Goal: Task Accomplishment & Management: Use online tool/utility

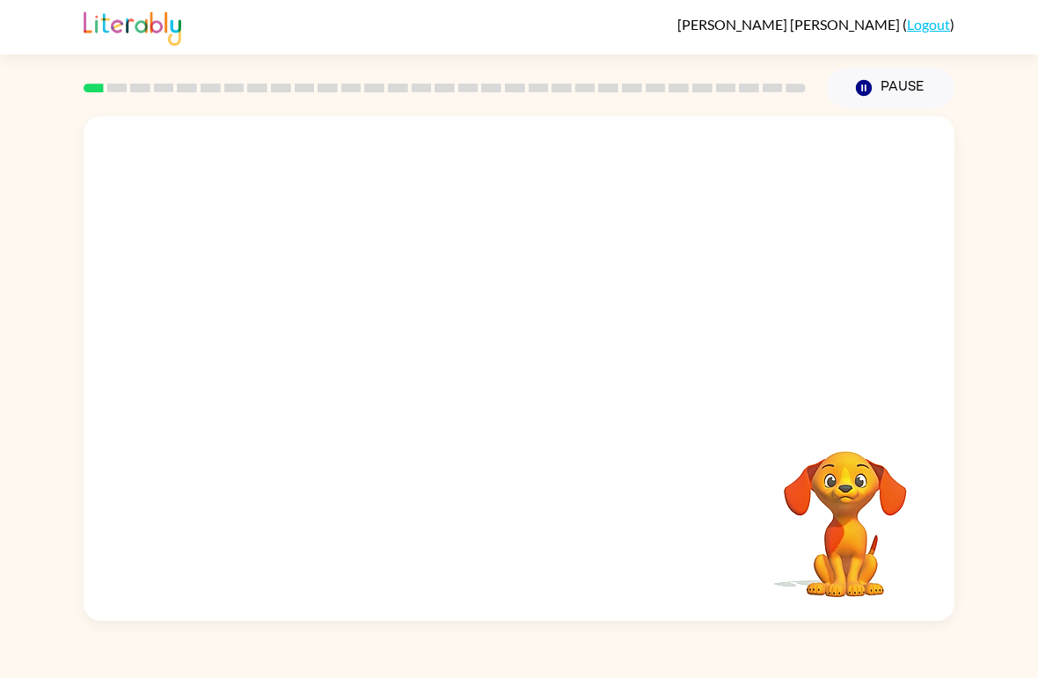
click at [464, 275] on video "Your browser must support playing .mp4 files to use Literably. Please try using…" at bounding box center [519, 265] width 871 height 298
click at [535, 388] on div at bounding box center [519, 378] width 113 height 64
click at [522, 376] on icon "button" at bounding box center [519, 377] width 31 height 31
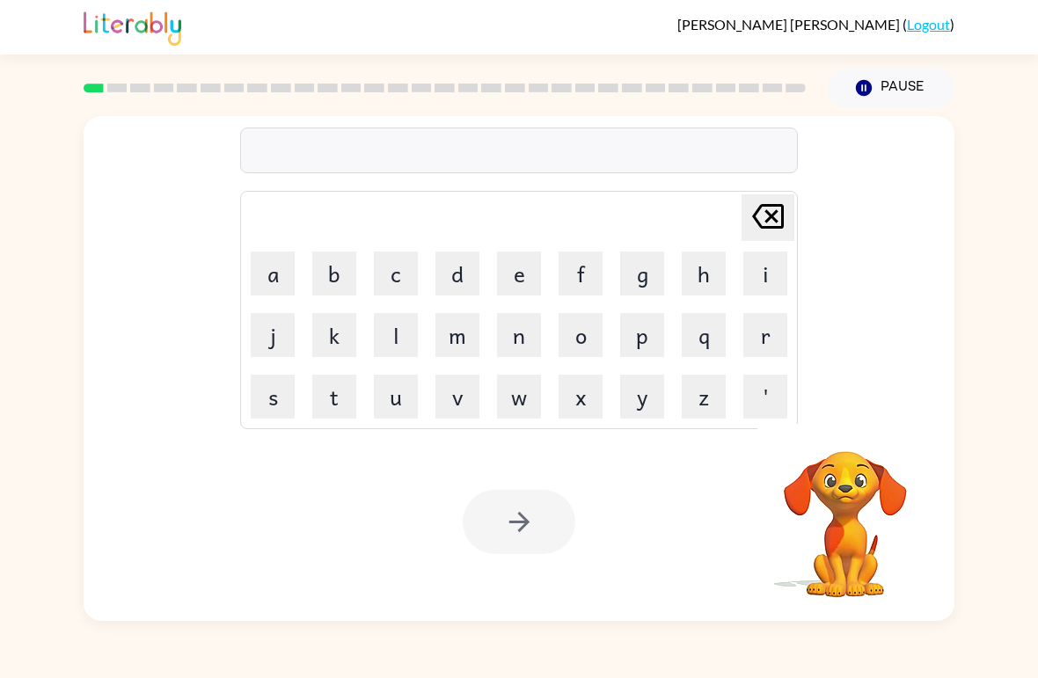
click at [386, 280] on button "c" at bounding box center [396, 274] width 44 height 44
click at [768, 278] on button "i" at bounding box center [765, 274] width 44 height 44
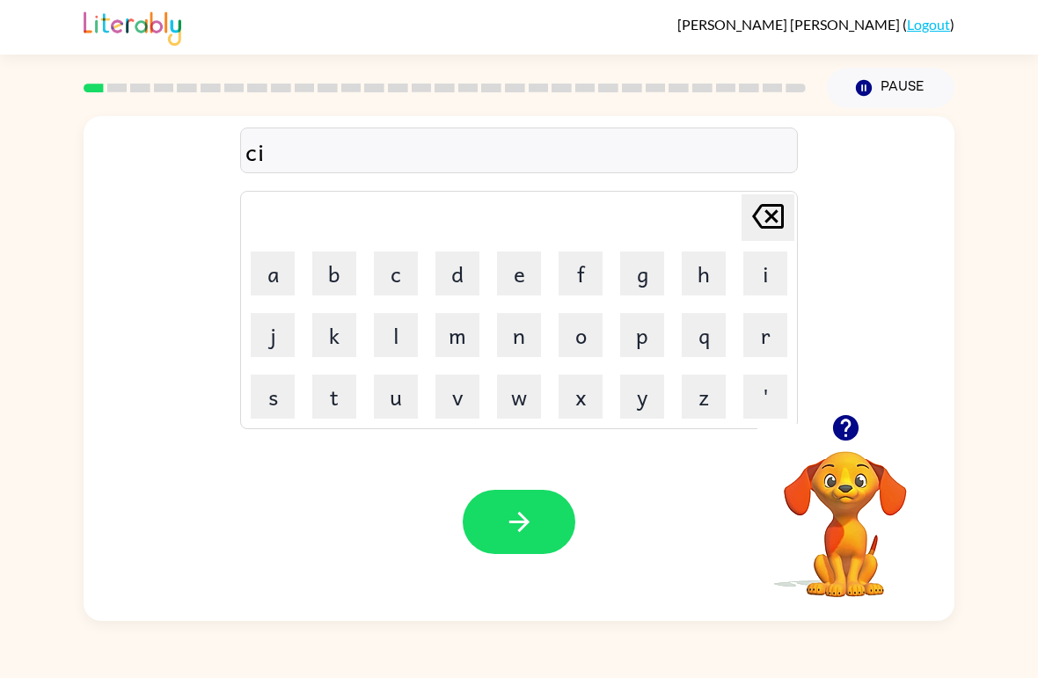
click at [763, 340] on button "r" at bounding box center [765, 335] width 44 height 44
click at [395, 395] on button "u" at bounding box center [396, 397] width 44 height 44
click at [277, 398] on button "s" at bounding box center [273, 397] width 44 height 44
click at [771, 208] on icon at bounding box center [768, 216] width 32 height 25
click at [761, 207] on icon at bounding box center [768, 216] width 32 height 25
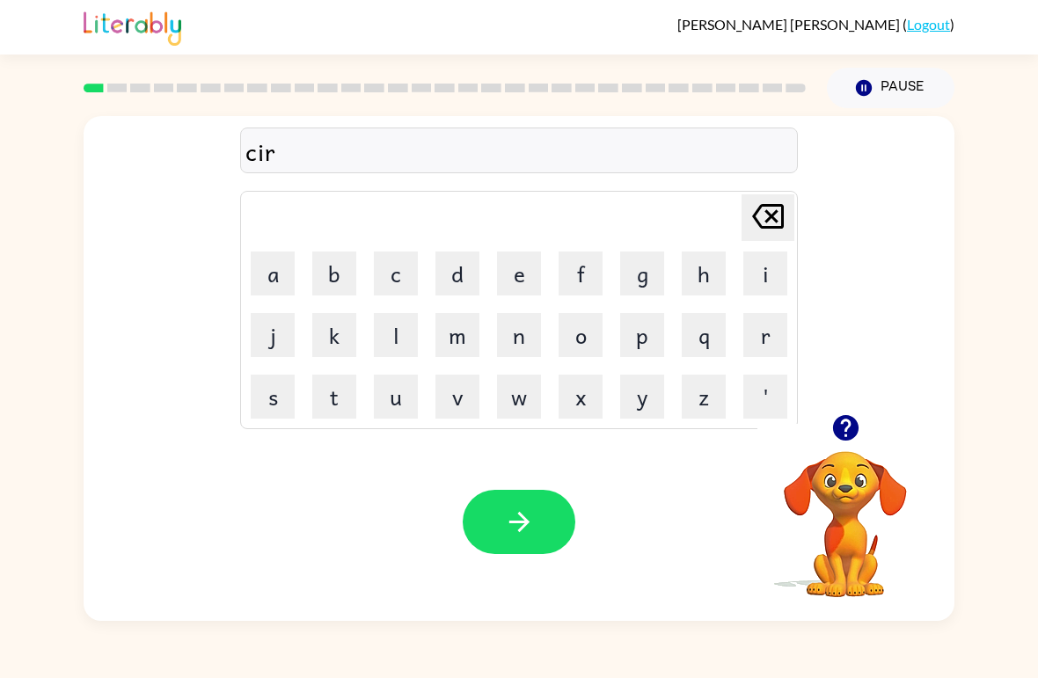
click at [378, 274] on button "c" at bounding box center [396, 274] width 44 height 44
click at [390, 399] on button "u" at bounding box center [396, 397] width 44 height 44
click at [251, 414] on button "s" at bounding box center [273, 397] width 44 height 44
click at [501, 509] on button "button" at bounding box center [519, 522] width 113 height 64
click at [846, 439] on icon "button" at bounding box center [845, 428] width 26 height 26
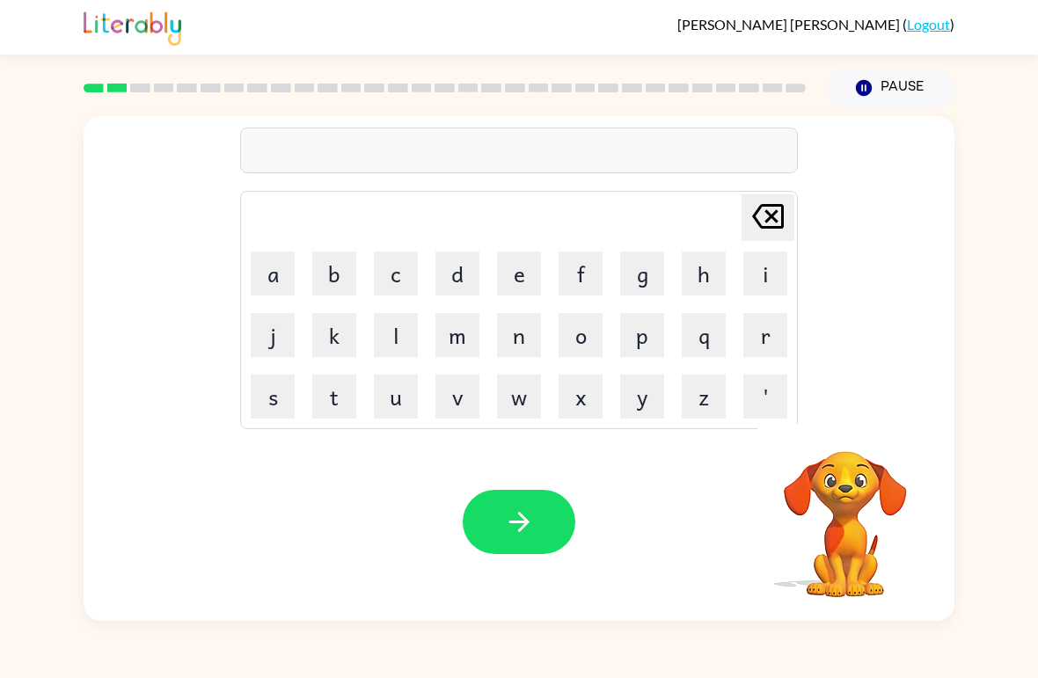
click at [273, 336] on button "j" at bounding box center [273, 335] width 44 height 44
click at [700, 274] on button "h" at bounding box center [704, 274] width 44 height 44
click at [279, 292] on button "a" at bounding box center [273, 274] width 44 height 44
click at [408, 408] on button "u" at bounding box center [396, 397] width 44 height 44
click at [516, 342] on button "n" at bounding box center [519, 335] width 44 height 44
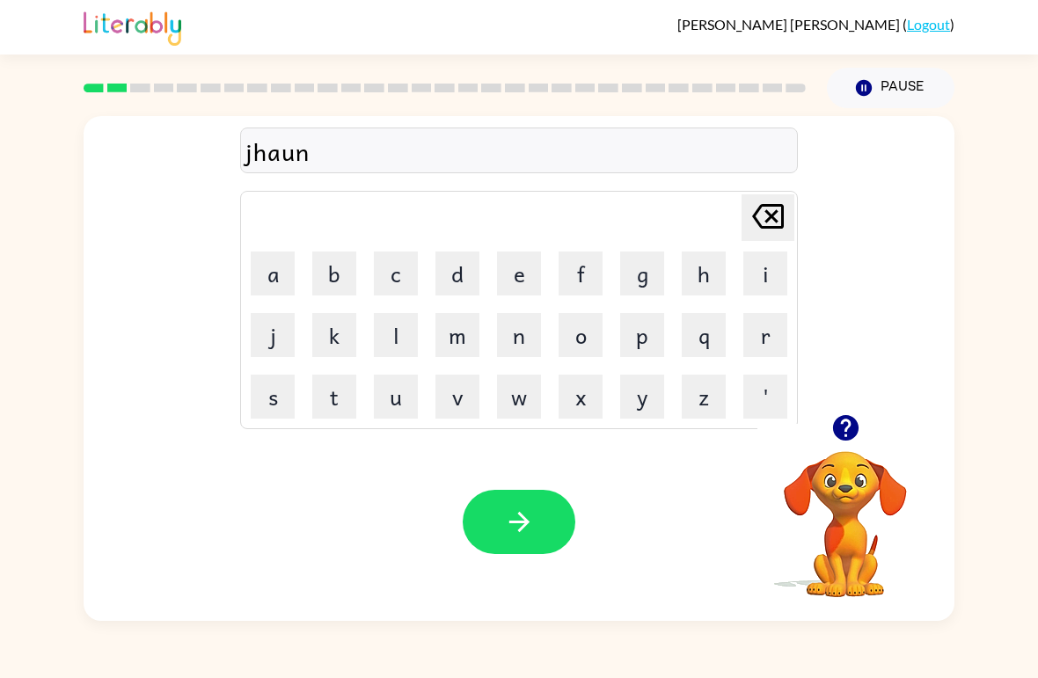
click at [522, 274] on button "e" at bounding box center [519, 274] width 44 height 44
click at [459, 260] on button "d" at bounding box center [457, 274] width 44 height 44
click at [781, 201] on icon "[PERSON_NAME] last character input" at bounding box center [768, 216] width 42 height 42
click at [780, 201] on icon "[PERSON_NAME] last character input" at bounding box center [768, 216] width 42 height 42
click at [768, 212] on icon at bounding box center [768, 216] width 32 height 25
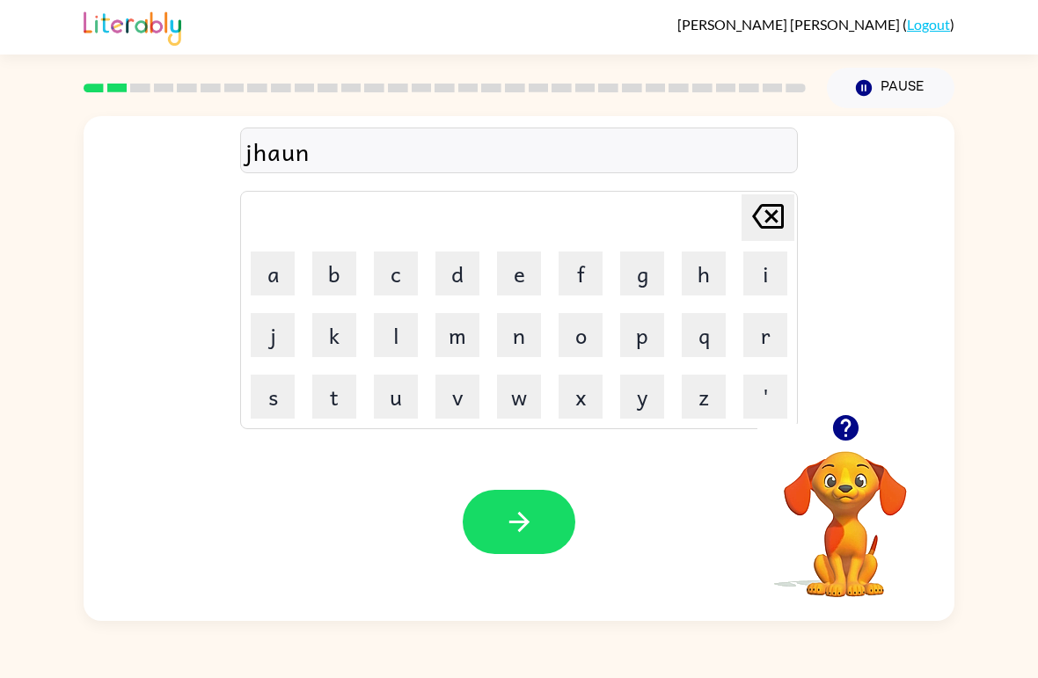
click at [767, 211] on icon at bounding box center [768, 216] width 32 height 25
click at [771, 223] on icon "[PERSON_NAME] last character input" at bounding box center [768, 216] width 42 height 42
click at [771, 222] on icon "[PERSON_NAME] last character input" at bounding box center [768, 216] width 42 height 42
click at [274, 276] on button "a" at bounding box center [273, 274] width 44 height 44
click at [388, 404] on button "u" at bounding box center [396, 397] width 44 height 44
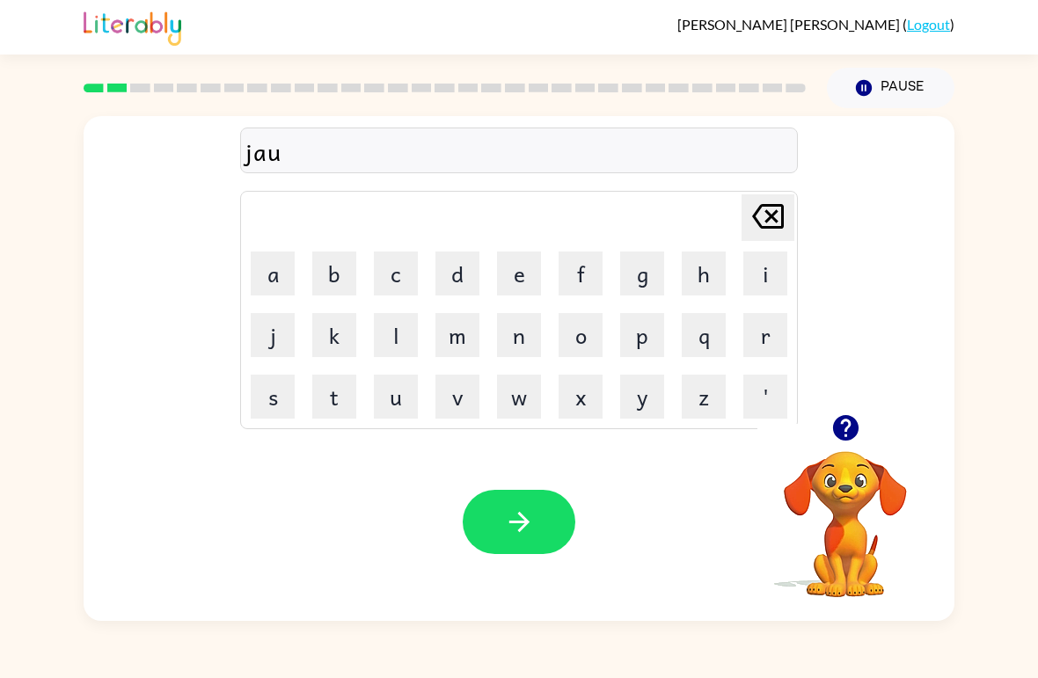
click at [525, 327] on button "n" at bounding box center [519, 335] width 44 height 44
click at [528, 267] on button "e" at bounding box center [519, 274] width 44 height 44
click at [464, 285] on button "d" at bounding box center [457, 274] width 44 height 44
click at [507, 532] on icon "button" at bounding box center [519, 522] width 31 height 31
click at [508, 387] on button "w" at bounding box center [519, 397] width 44 height 44
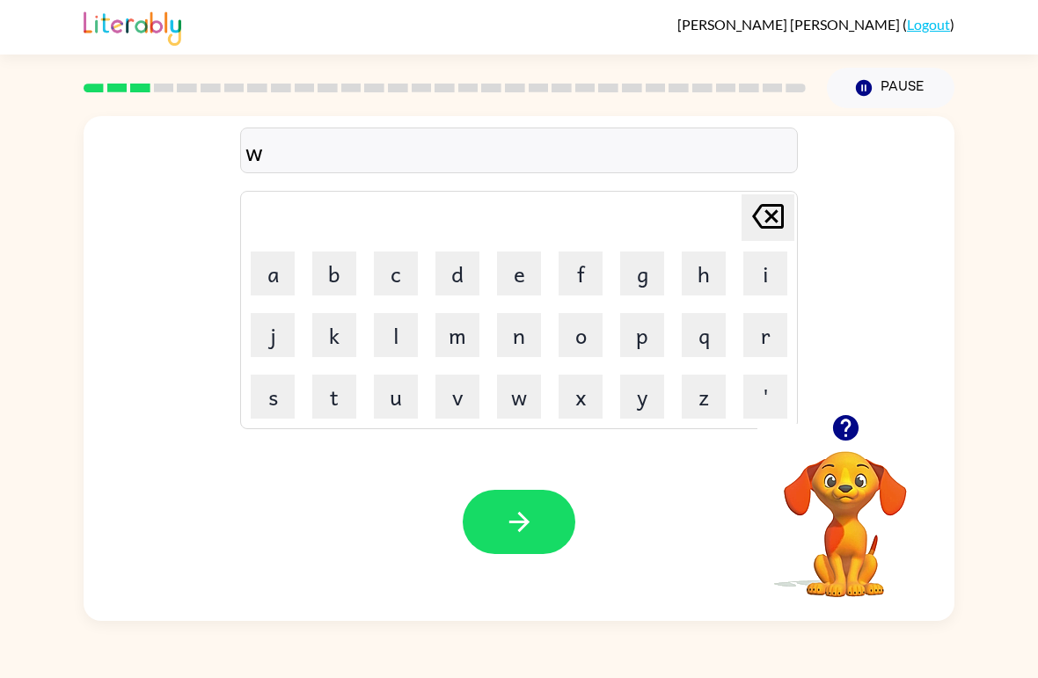
click at [763, 274] on button "i" at bounding box center [765, 274] width 44 height 44
click at [406, 325] on button "l" at bounding box center [396, 335] width 44 height 44
click at [452, 277] on button "d" at bounding box center [457, 274] width 44 height 44
click at [590, 267] on button "f" at bounding box center [581, 274] width 44 height 44
click at [766, 276] on button "i" at bounding box center [765, 274] width 44 height 44
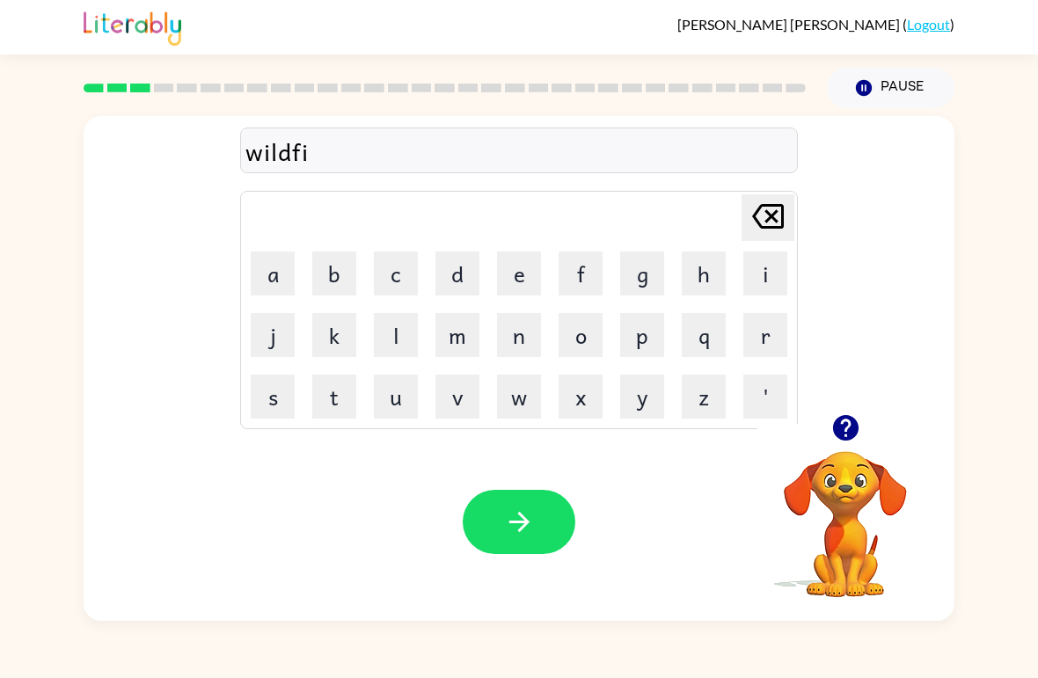
click at [757, 334] on button "r" at bounding box center [765, 335] width 44 height 44
click at [504, 278] on button "e" at bounding box center [519, 274] width 44 height 44
click at [538, 530] on button "button" at bounding box center [519, 522] width 113 height 64
click at [849, 428] on icon "button" at bounding box center [845, 428] width 26 height 26
click at [257, 400] on button "s" at bounding box center [273, 397] width 44 height 44
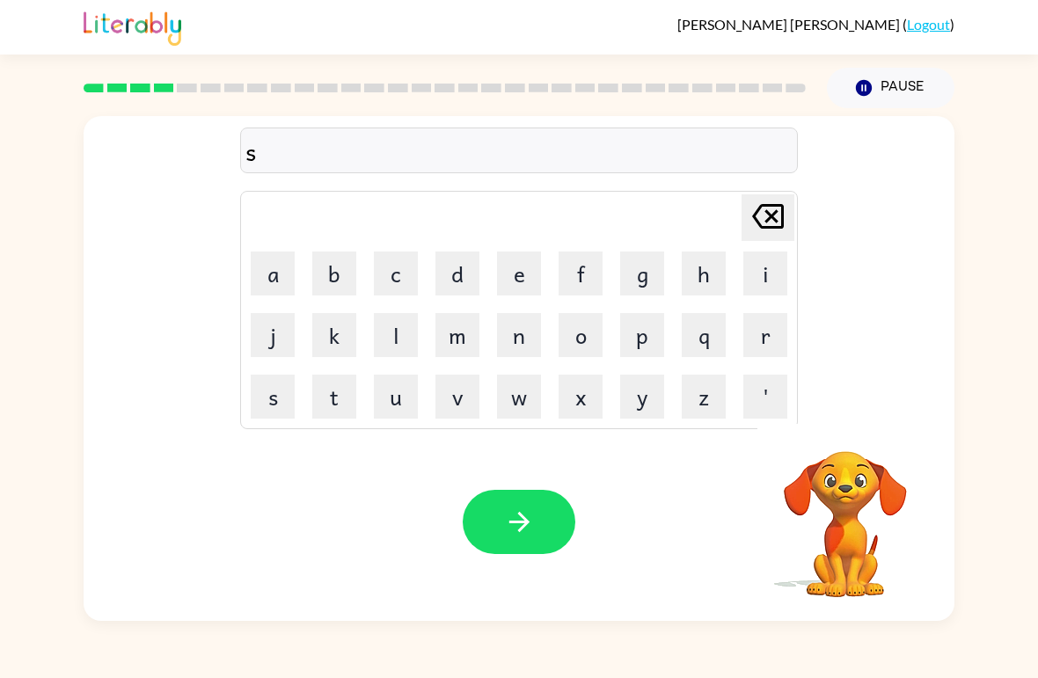
click at [336, 391] on button "t" at bounding box center [334, 397] width 44 height 44
click at [786, 336] on button "r" at bounding box center [765, 335] width 44 height 44
click at [406, 394] on button "u" at bounding box center [396, 397] width 44 height 44
click at [399, 274] on button "c" at bounding box center [396, 274] width 44 height 44
click at [334, 339] on button "k" at bounding box center [334, 335] width 44 height 44
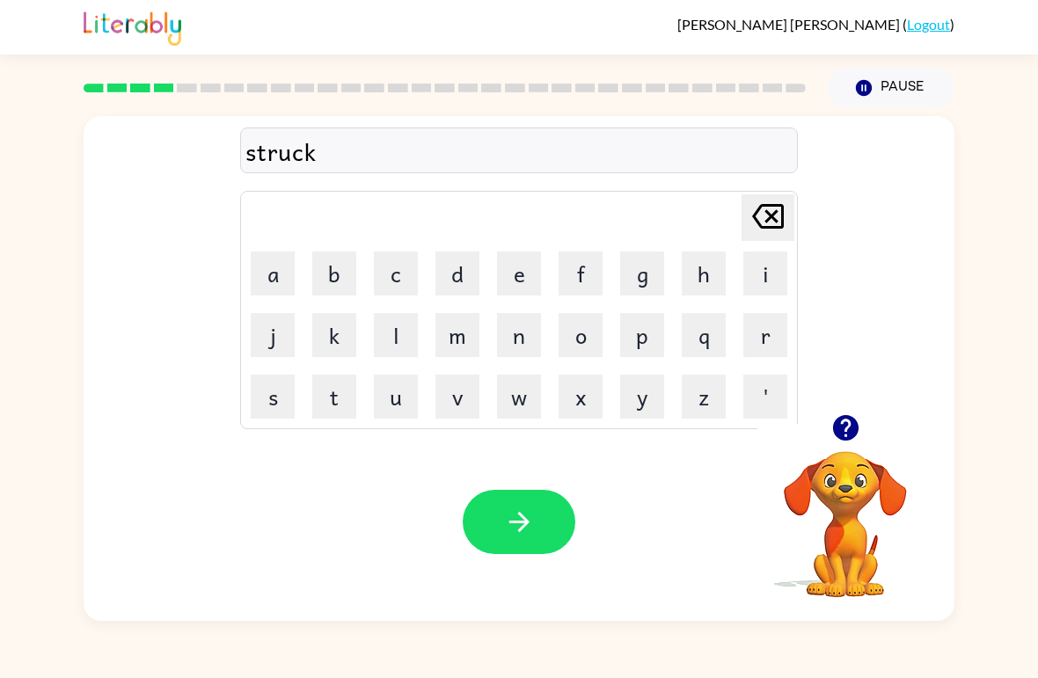
click at [513, 530] on icon "button" at bounding box center [519, 522] width 31 height 31
click at [843, 423] on icon "button" at bounding box center [845, 428] width 31 height 31
click at [843, 423] on div "[PERSON_NAME] last character input a b c d e f g h i j k l m n o p q r s t u v …" at bounding box center [519, 368] width 871 height 505
click at [850, 435] on video "Your browser must support playing .mp4 files to use Literably. Please try using…" at bounding box center [845, 512] width 176 height 176
click at [385, 273] on button "c" at bounding box center [396, 274] width 44 height 44
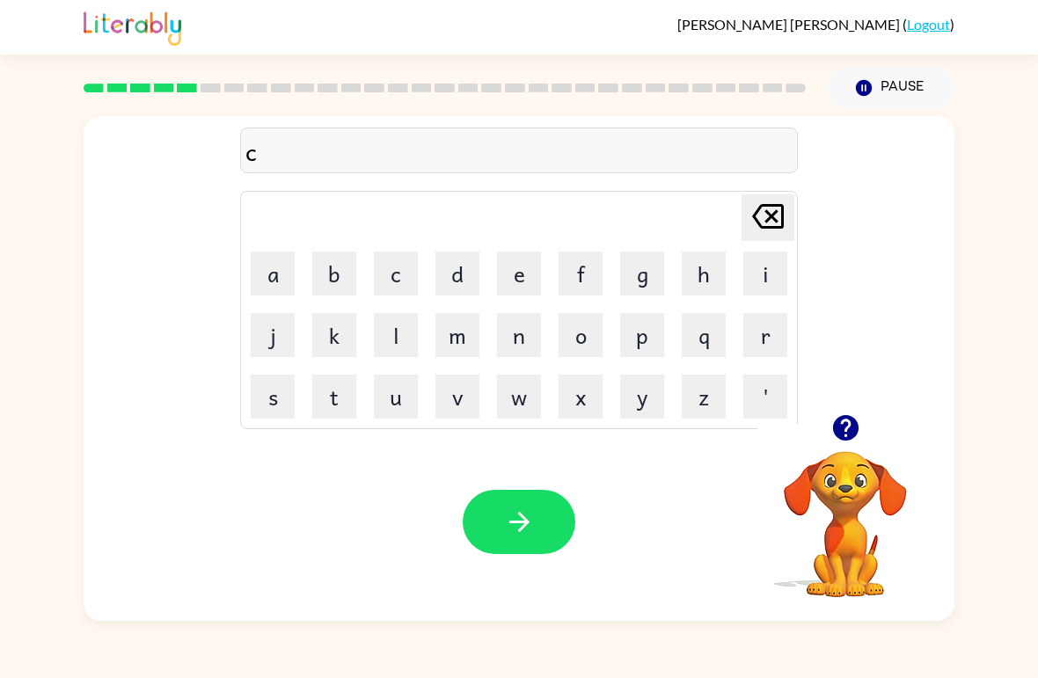
click at [770, 336] on button "r" at bounding box center [765, 335] width 44 height 44
click at [764, 278] on button "i" at bounding box center [765, 274] width 44 height 44
click at [516, 274] on button "e" at bounding box center [519, 274] width 44 height 44
click at [450, 271] on button "d" at bounding box center [457, 274] width 44 height 44
click at [761, 218] on icon "[PERSON_NAME] last character input" at bounding box center [768, 216] width 42 height 42
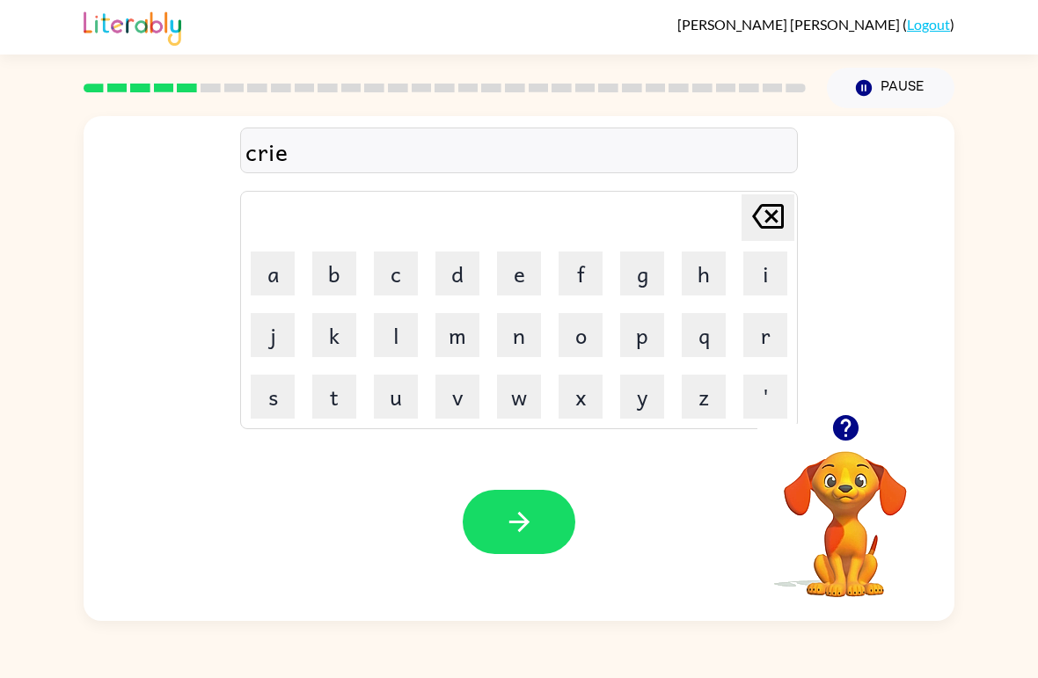
click at [774, 239] on div "[PERSON_NAME] last character input" at bounding box center [768, 217] width 42 height 45
click at [444, 277] on button "d" at bounding box center [457, 274] width 44 height 44
click at [272, 336] on button "j" at bounding box center [273, 335] width 44 height 44
click at [510, 265] on button "e" at bounding box center [519, 274] width 44 height 44
click at [270, 399] on button "s" at bounding box center [273, 397] width 44 height 44
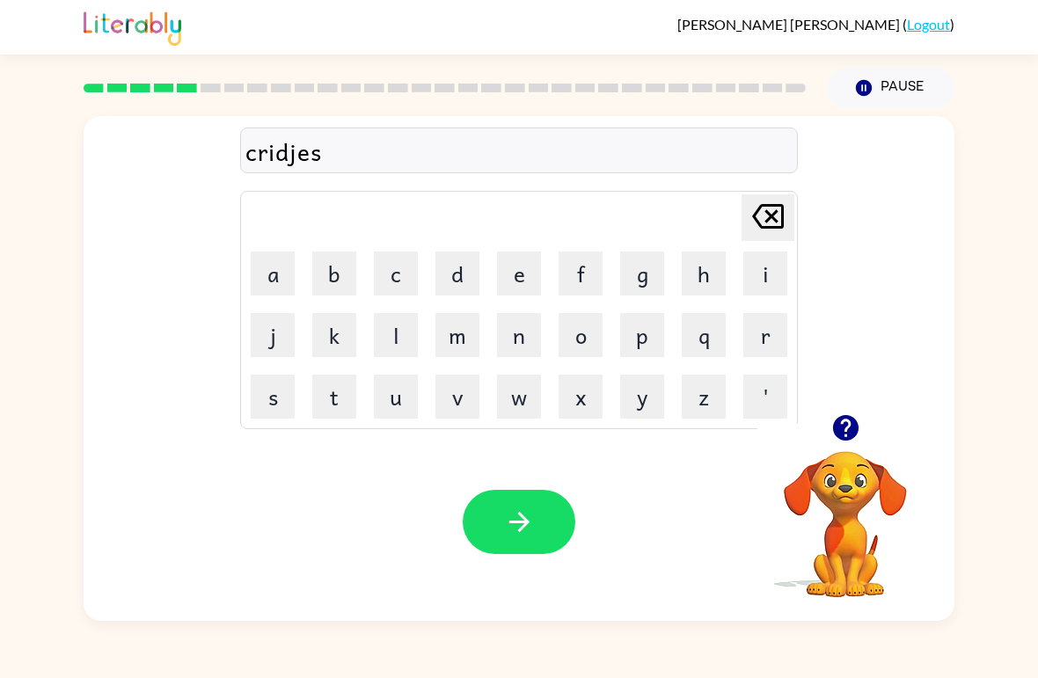
click at [351, 395] on button "t" at bounding box center [334, 397] width 44 height 44
click at [519, 526] on icon "button" at bounding box center [519, 522] width 31 height 31
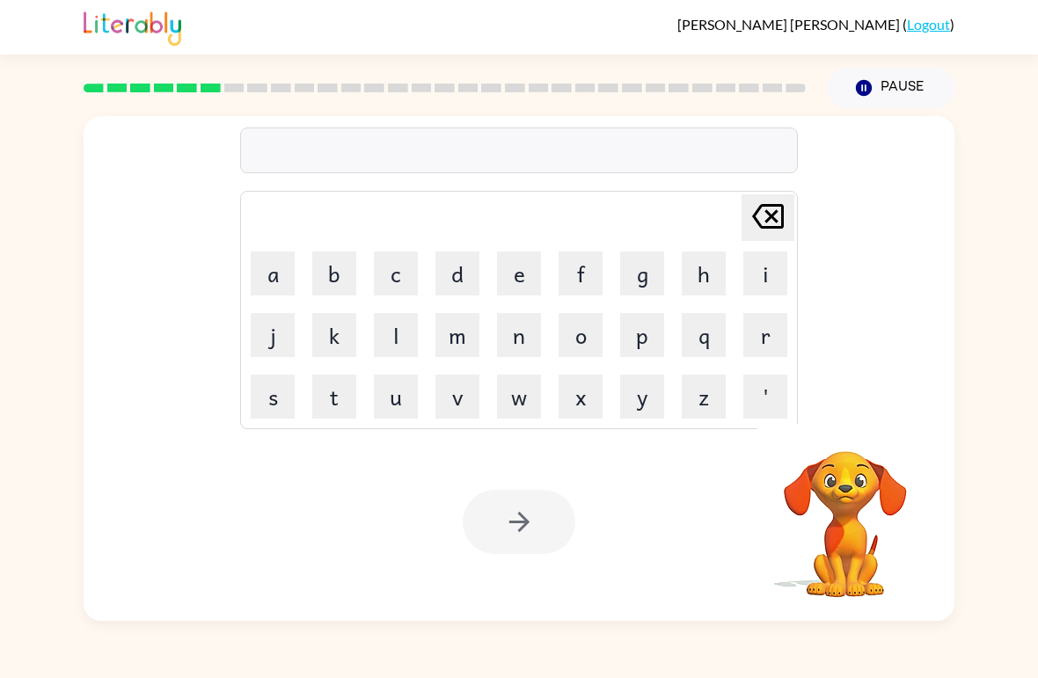
click at [771, 341] on button "r" at bounding box center [765, 335] width 44 height 44
click at [506, 273] on button "e" at bounding box center [519, 274] width 44 height 44
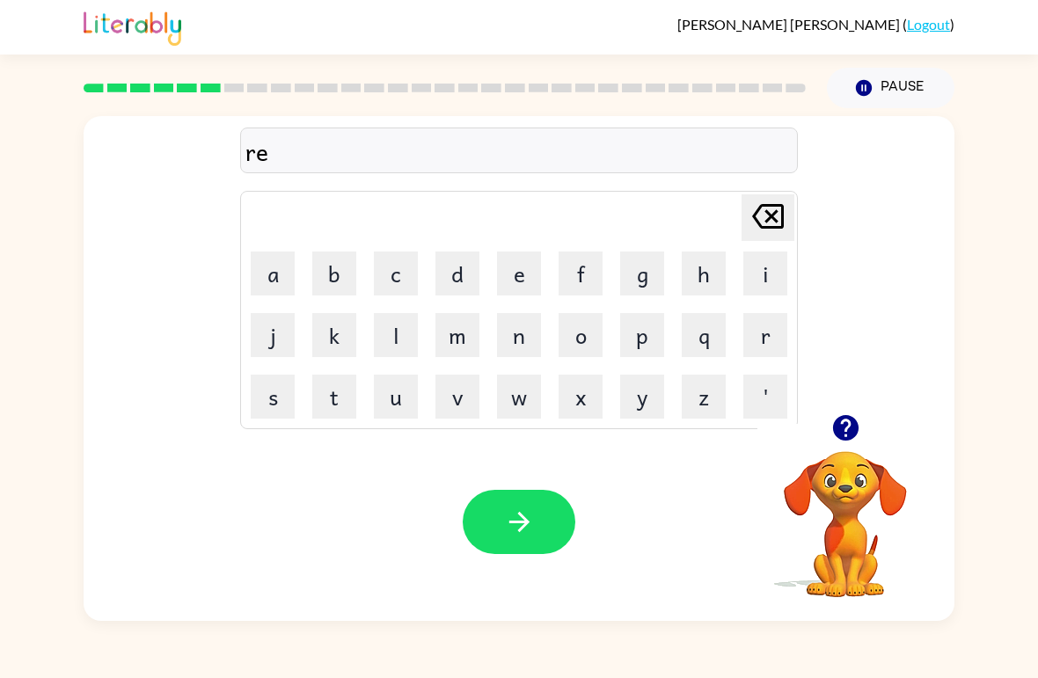
click at [333, 392] on button "t" at bounding box center [334, 397] width 44 height 44
click at [758, 263] on button "i" at bounding box center [765, 274] width 44 height 44
click at [766, 336] on button "r" at bounding box center [765, 335] width 44 height 44
click at [522, 287] on button "e" at bounding box center [519, 274] width 44 height 44
click at [459, 331] on button "m" at bounding box center [457, 335] width 44 height 44
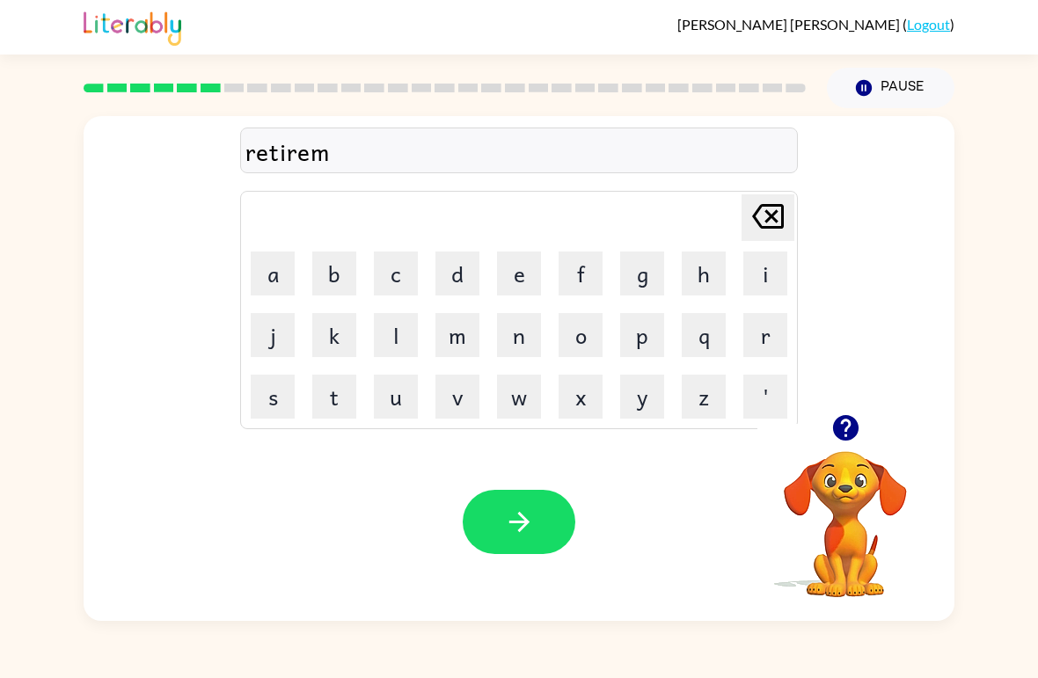
click at [508, 284] on button "e" at bounding box center [519, 274] width 44 height 44
click at [516, 340] on button "n" at bounding box center [519, 335] width 44 height 44
click at [327, 403] on button "t" at bounding box center [334, 397] width 44 height 44
click at [500, 508] on button "button" at bounding box center [519, 522] width 113 height 64
click at [918, 85] on button "Pause Pause" at bounding box center [891, 88] width 128 height 40
